Goal: Transaction & Acquisition: Purchase product/service

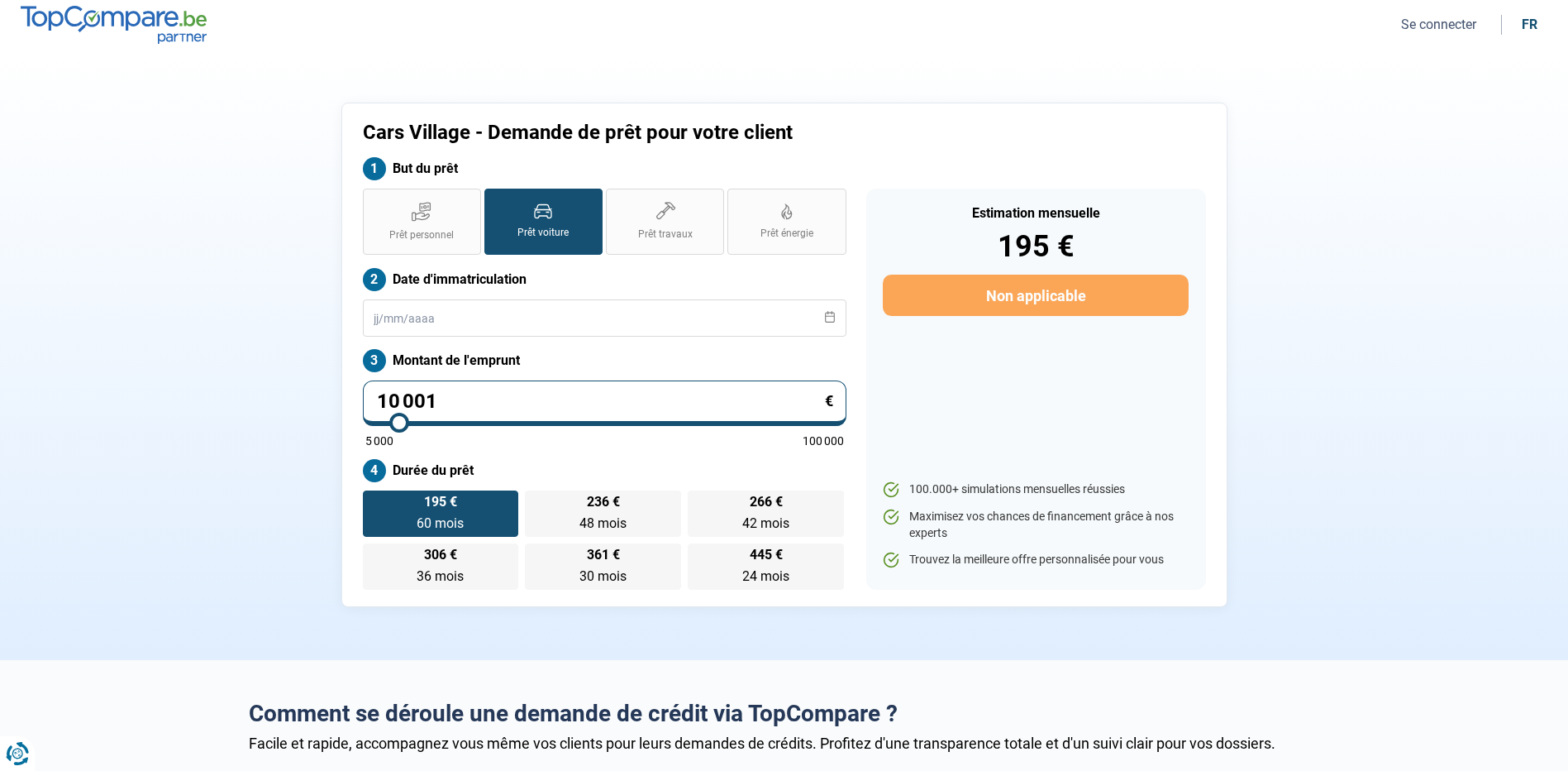
click at [1466, 23] on button "Se connecter" at bounding box center [1438, 24] width 85 height 18
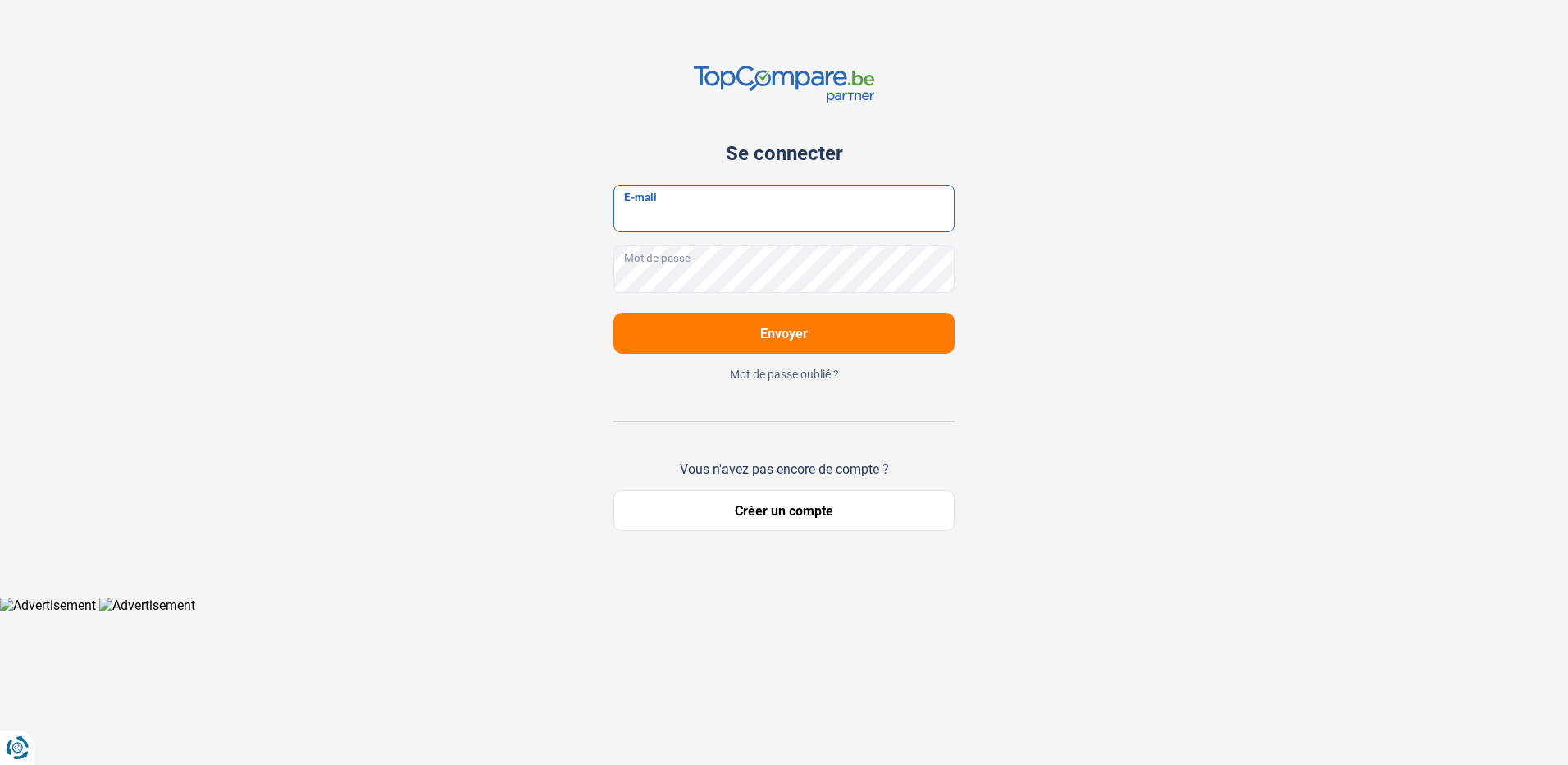
type input "[EMAIL_ADDRESS][DOMAIN_NAME]"
click at [783, 316] on button "Envoyer" at bounding box center [784, 332] width 341 height 41
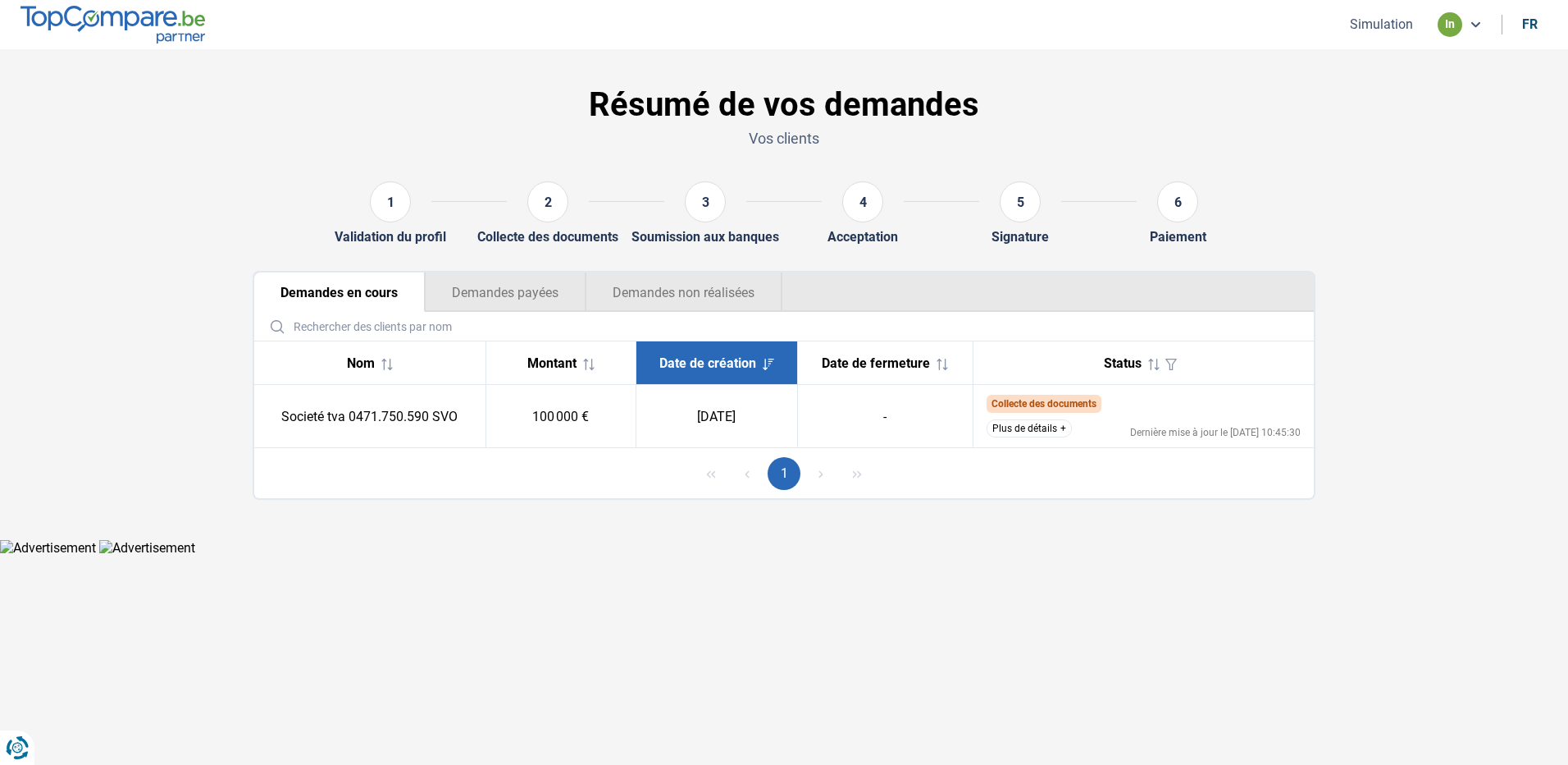
click at [561, 413] on td "100 000 €" at bounding box center [560, 416] width 150 height 63
click at [664, 420] on td "[DATE]" at bounding box center [716, 416] width 161 height 63
click at [741, 419] on td "[DATE]" at bounding box center [716, 416] width 161 height 63
click at [584, 372] on th "Montant" at bounding box center [560, 363] width 150 height 44
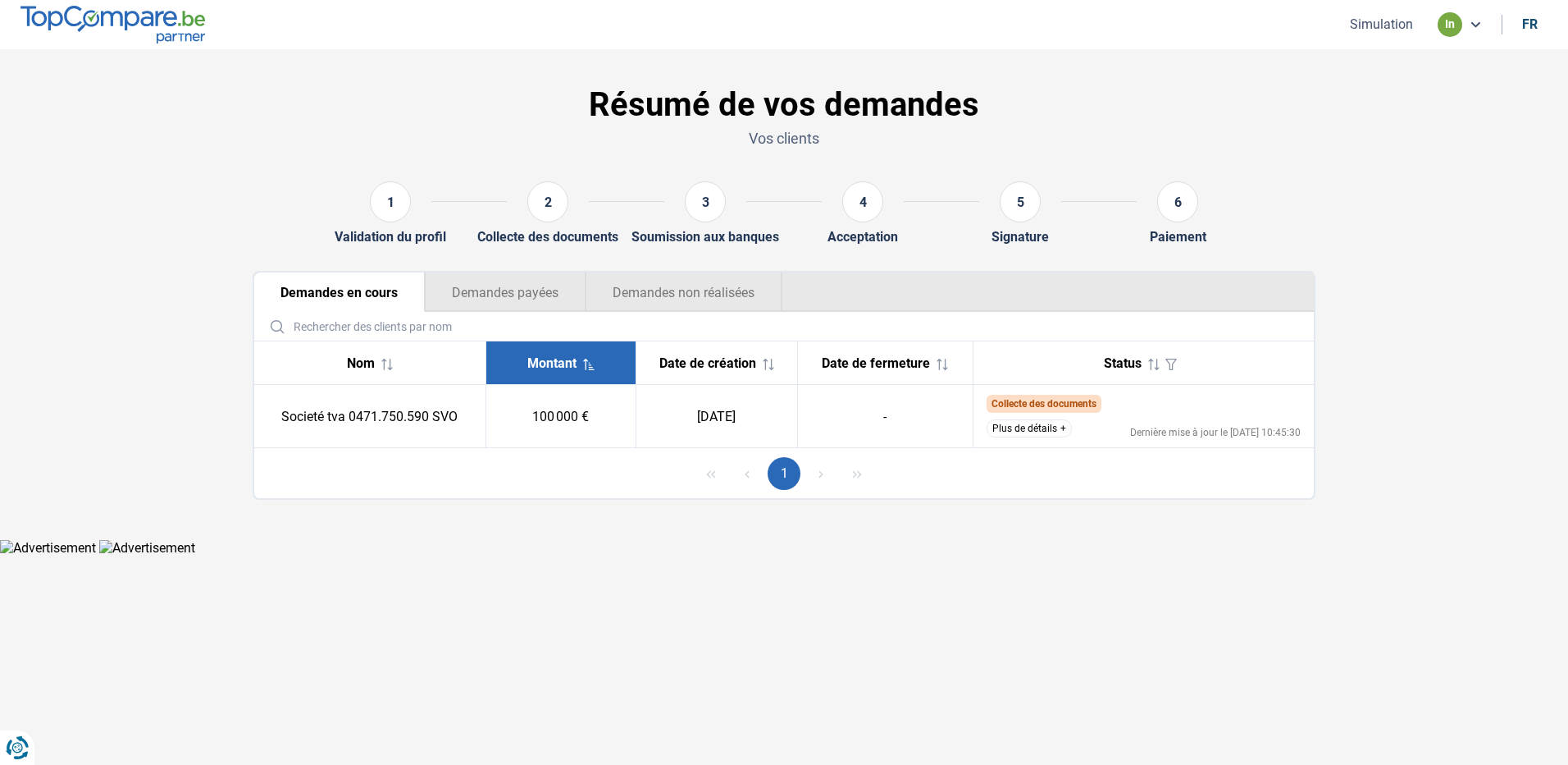
click at [379, 347] on th "Nom" at bounding box center [370, 363] width 231 height 44
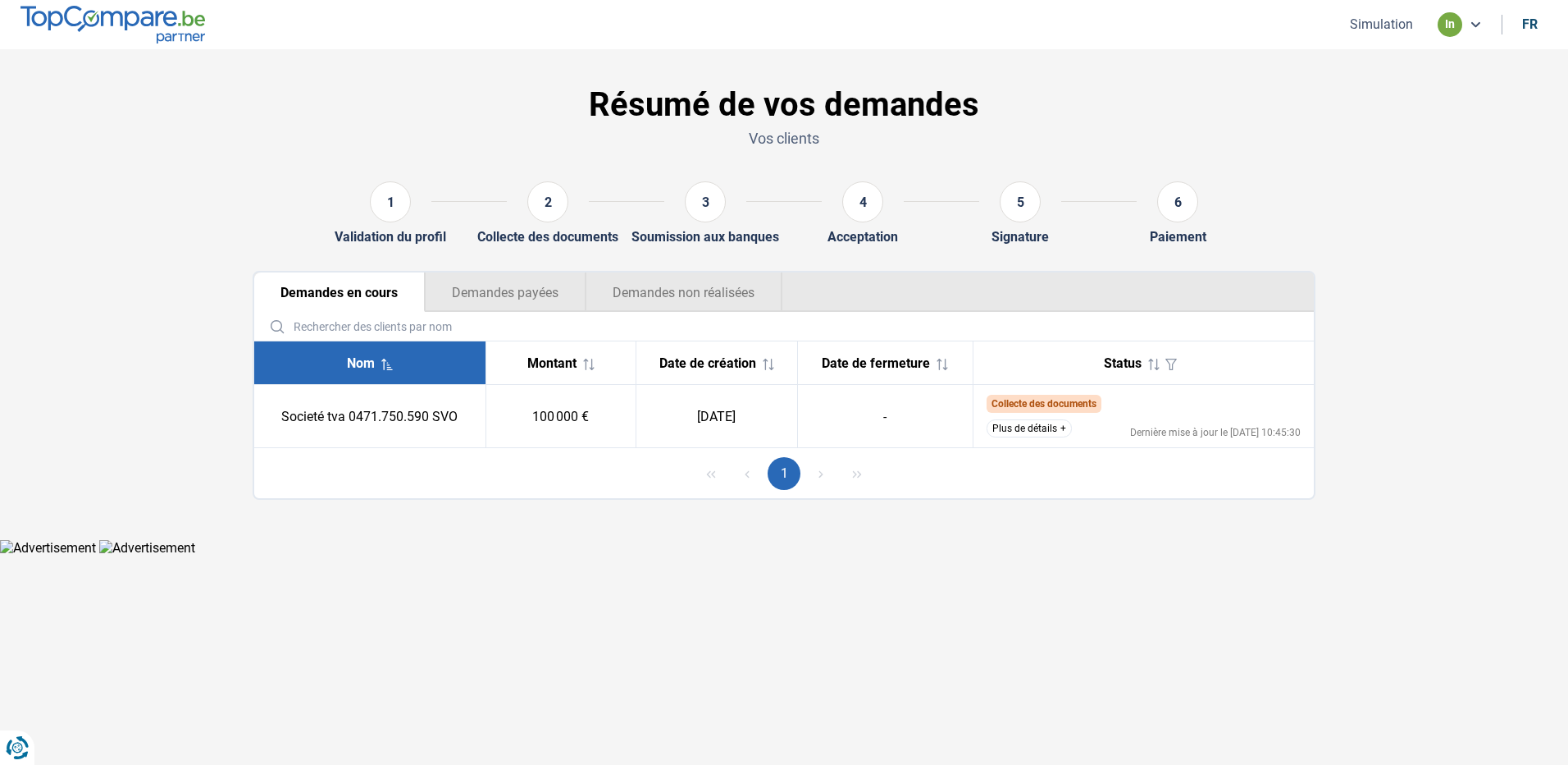
click at [605, 354] on th "Montant" at bounding box center [560, 363] width 150 height 44
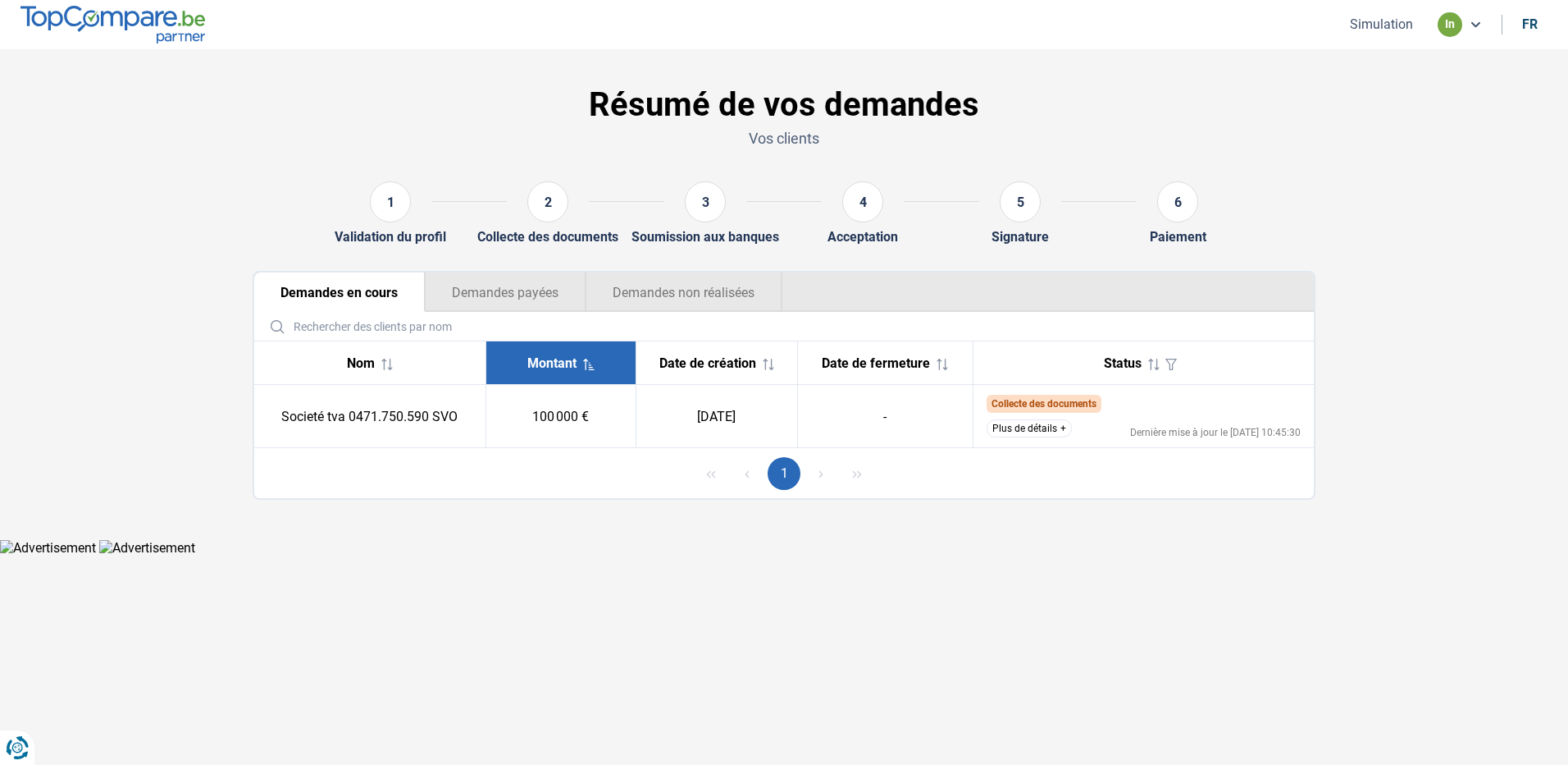
click at [891, 361] on span "Date de fermeture" at bounding box center [875, 362] width 108 height 16
